Goal: Information Seeking & Learning: Learn about a topic

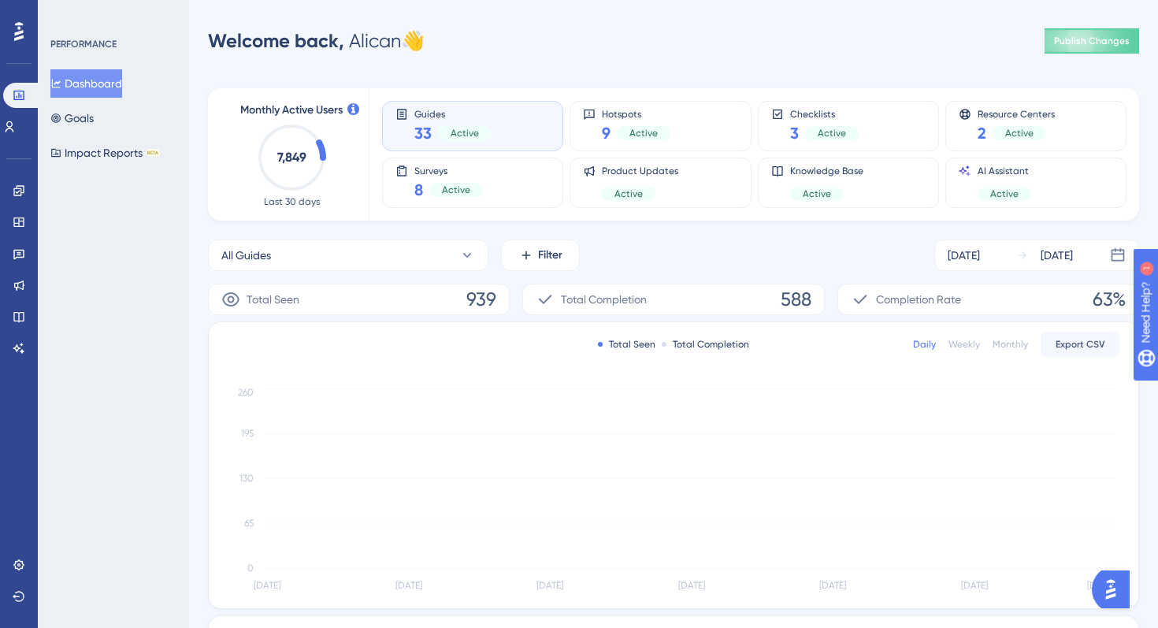
click at [1116, 587] on img "Open AI Assistant Launcher" at bounding box center [1110, 589] width 28 height 28
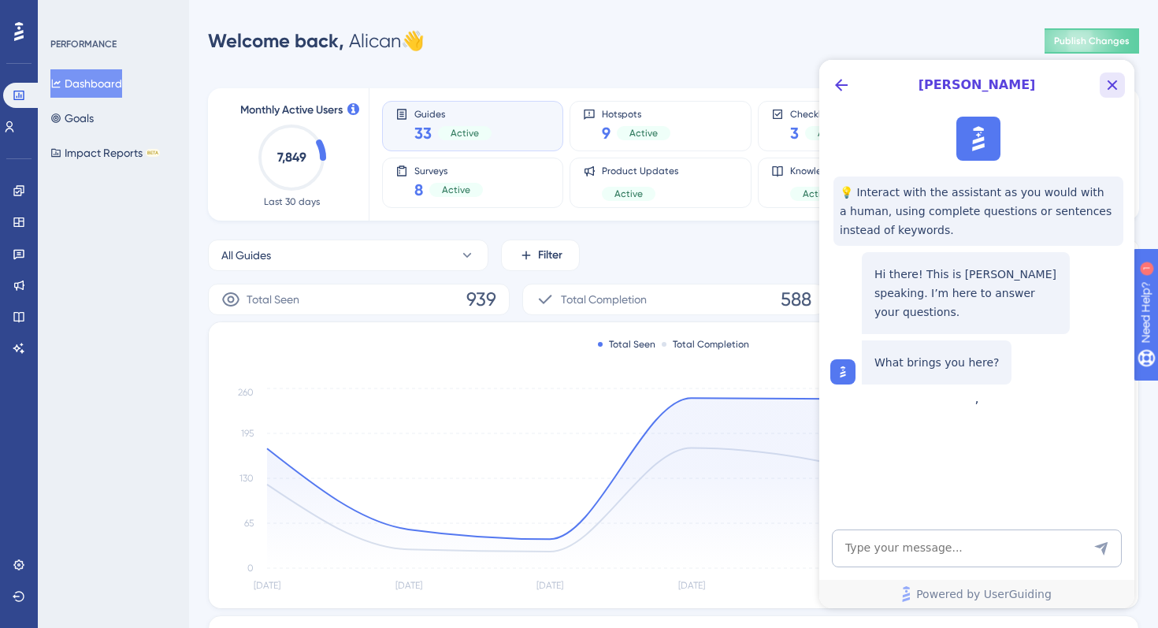
drag, startPoint x: 1112, startPoint y: 79, endPoint x: 1931, endPoint y: 140, distance: 821.2
click at [1112, 79] on icon "Close Button" at bounding box center [1111, 85] width 19 height 19
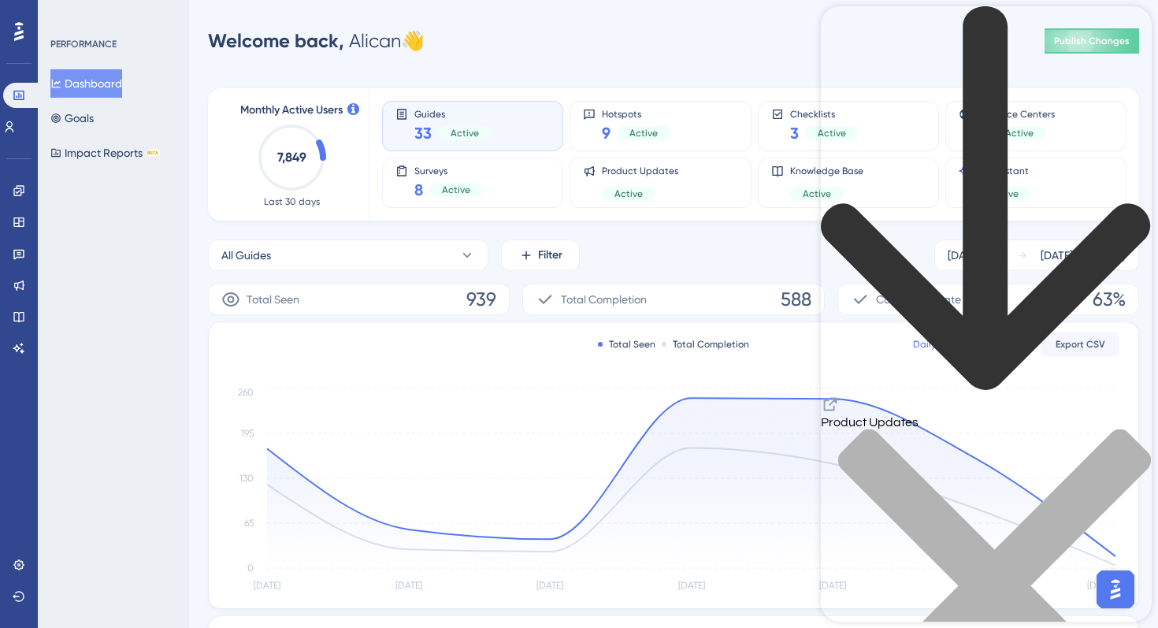
drag, startPoint x: 835, startPoint y: 320, endPoint x: 1124, endPoint y: 362, distance: 291.3
copy div "Smarter Targeting, Sharper Insights: New Segment Exclusion & Analytics Dashboar…"
drag, startPoint x: 835, startPoint y: 259, endPoint x: 961, endPoint y: 296, distance: 131.3
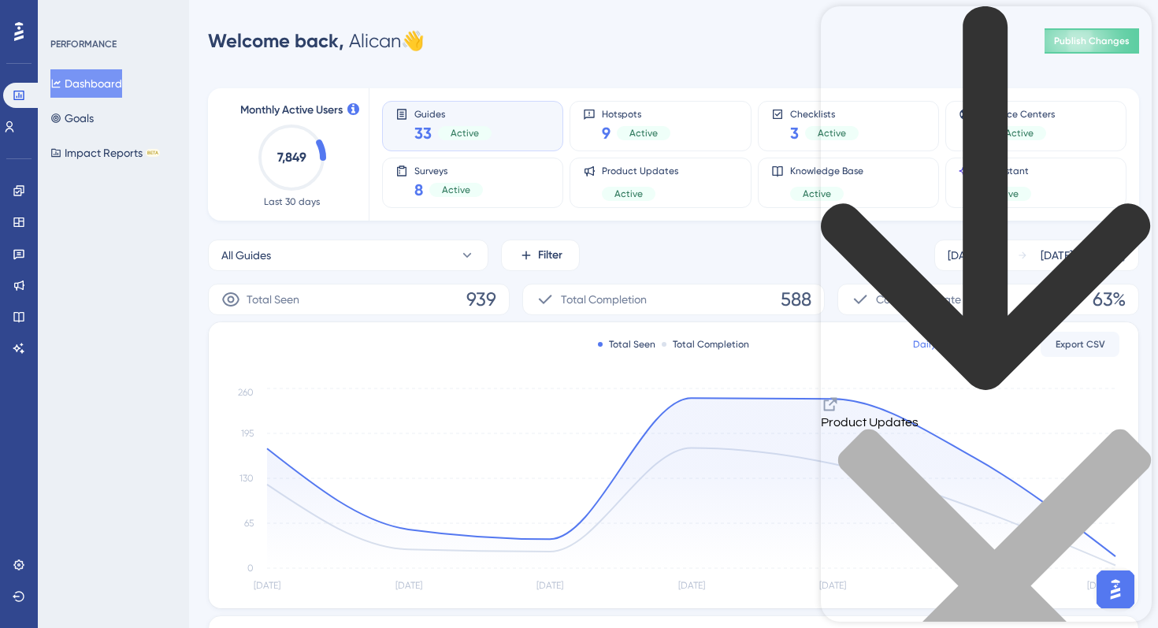
copy div "🚀 Big UI/UX Overhaul: Here’s What’s New in UserGuiding! [DATE]"
drag, startPoint x: 835, startPoint y: 209, endPoint x: 991, endPoint y: 269, distance: 167.0
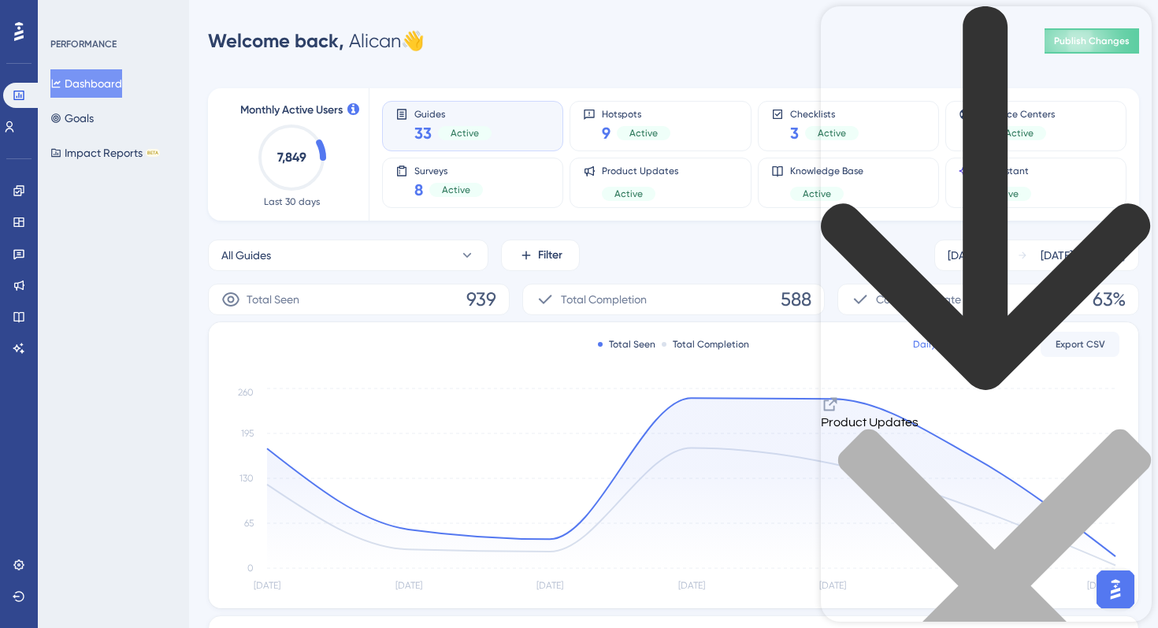
drag, startPoint x: 924, startPoint y: 237, endPoint x: 825, endPoint y: 213, distance: 102.2
copy div "Smarter AI, Fairer Pricing – Meet the New AI Assistant! 🚀"
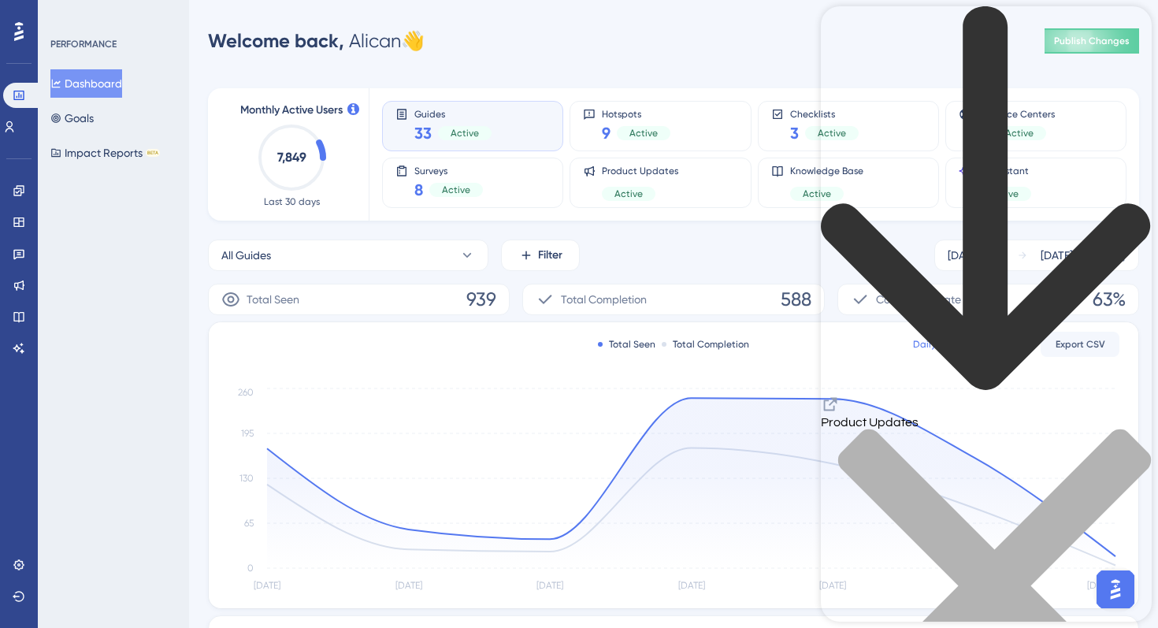
scroll to position [8669, 0]
drag, startPoint x: 1000, startPoint y: 223, endPoint x: 1105, endPoint y: 262, distance: 111.9
copy div "Salesforce Integration & Incoming Webhooks [DATE]"
